Goal: Task Accomplishment & Management: Manage account settings

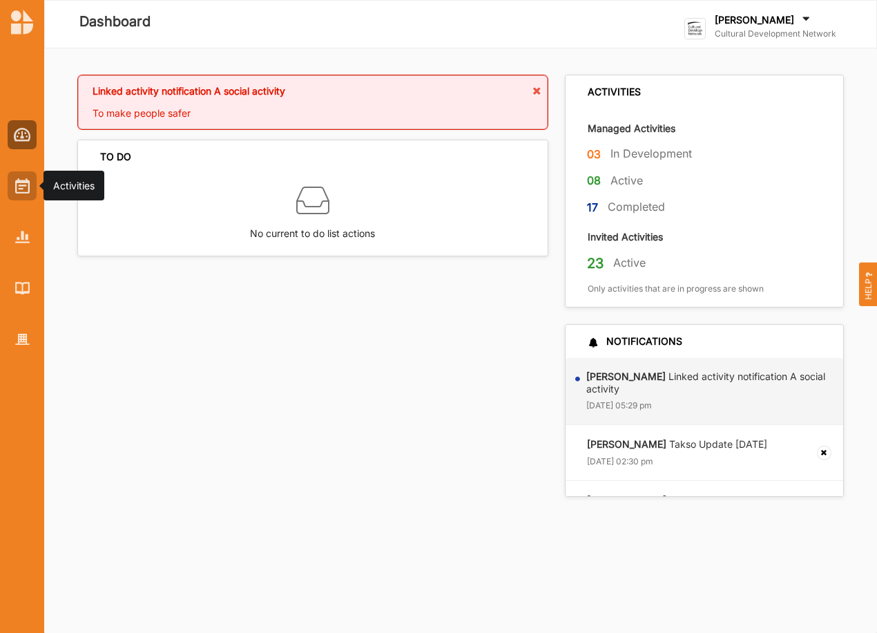
click at [15, 184] on img at bounding box center [22, 185] width 15 height 15
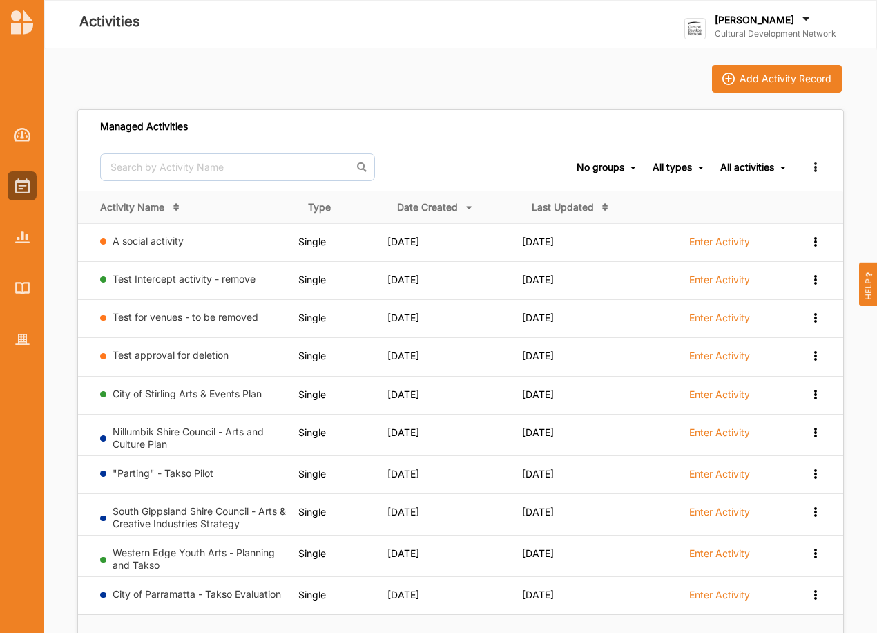
click at [774, 26] on label "[PERSON_NAME]" at bounding box center [754, 20] width 79 height 12
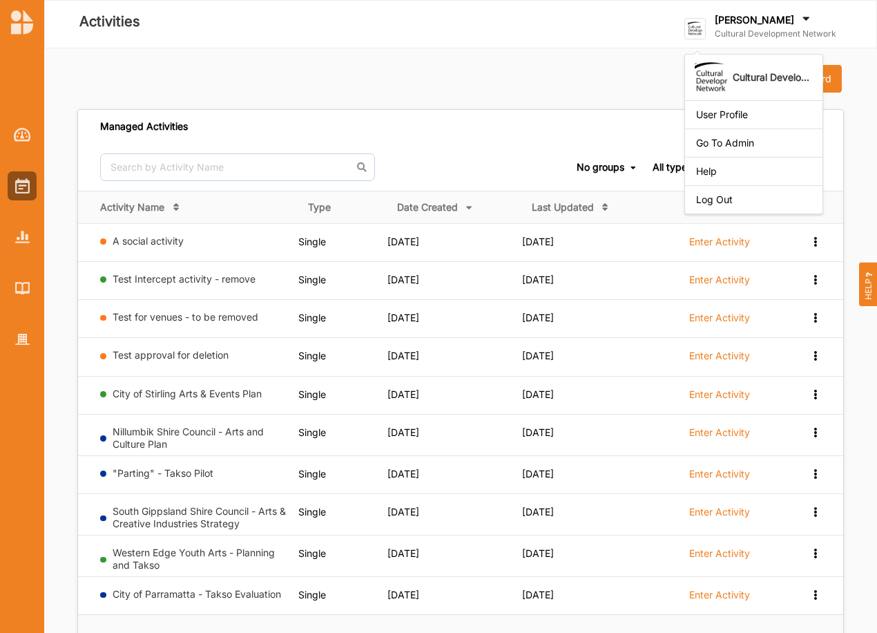
click at [734, 192] on div "Log Out" at bounding box center [753, 199] width 137 height 28
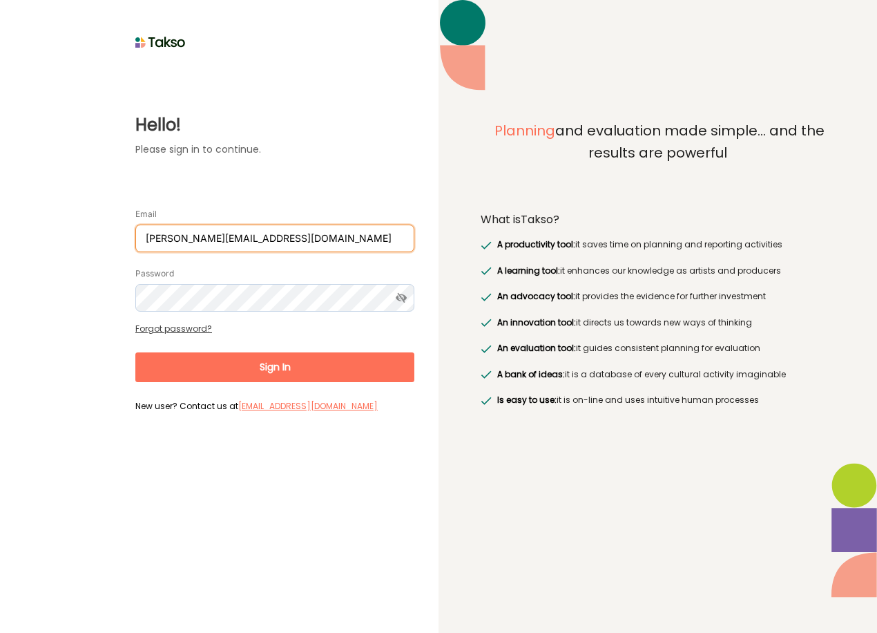
type input "[PERSON_NAME][EMAIL_ADDRESS][DOMAIN_NAME]"
